Goal: Transaction & Acquisition: Purchase product/service

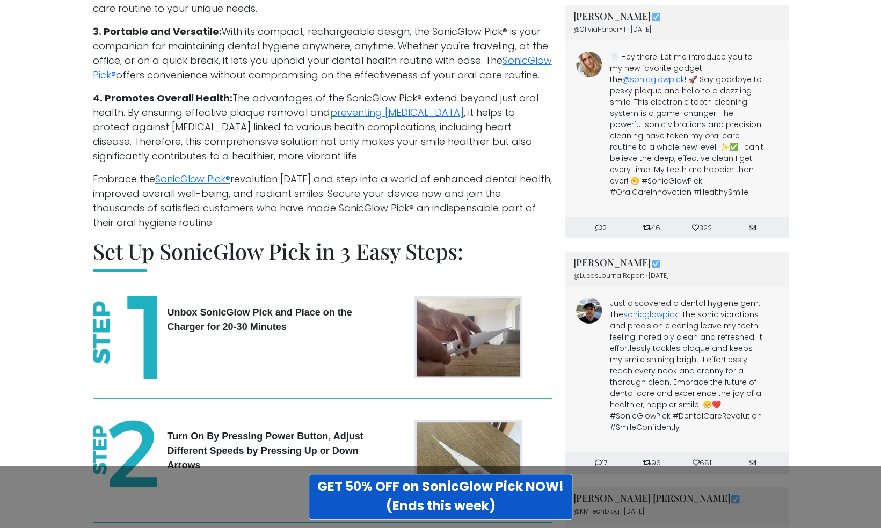
scroll to position [2449, 0]
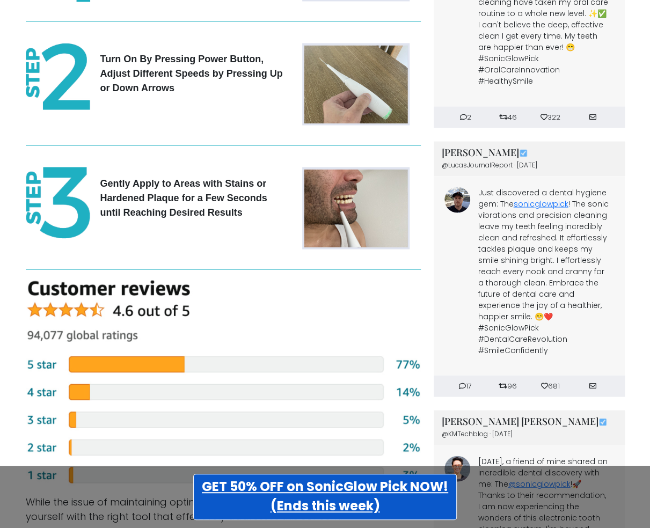
scroll to position [2815, 0]
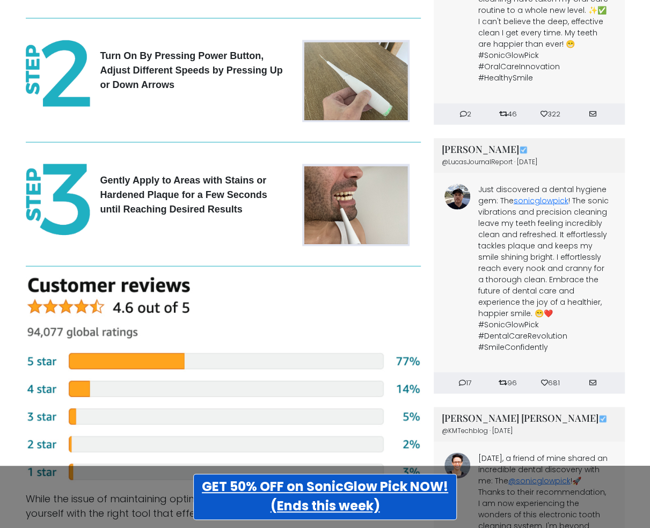
click at [322, 507] on strong "GET 50% OFF on SonicGlow Pick NOW! (Ends this week)" at bounding box center [325, 496] width 246 height 37
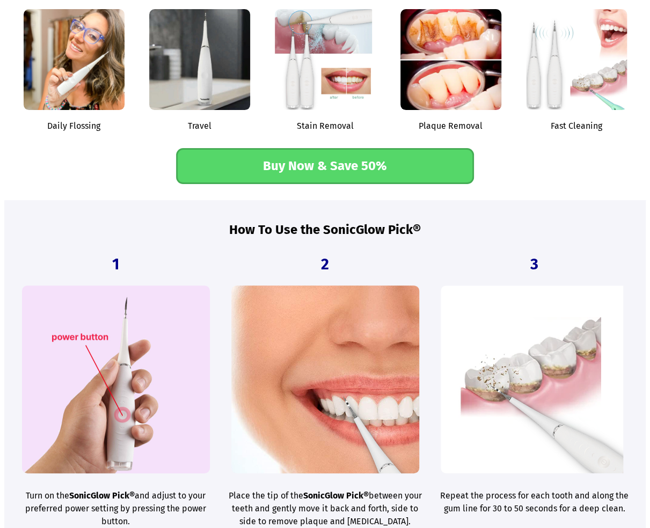
scroll to position [1629, 0]
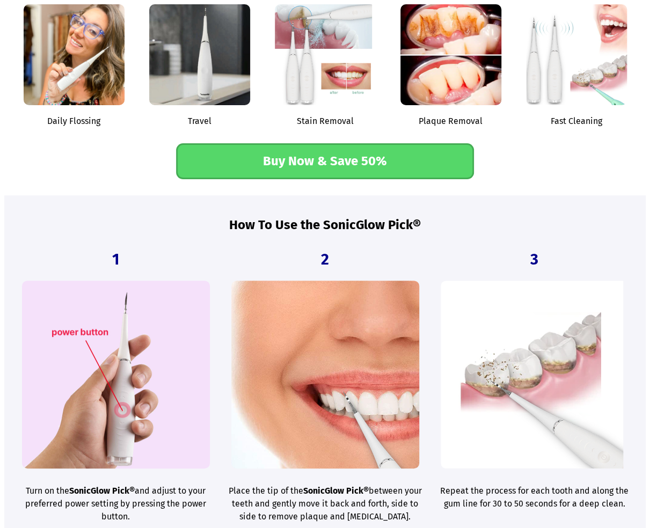
click at [366, 149] on link "Buy Now & Save 50%" at bounding box center [325, 161] width 298 height 36
